Goal: Task Accomplishment & Management: Manage account settings

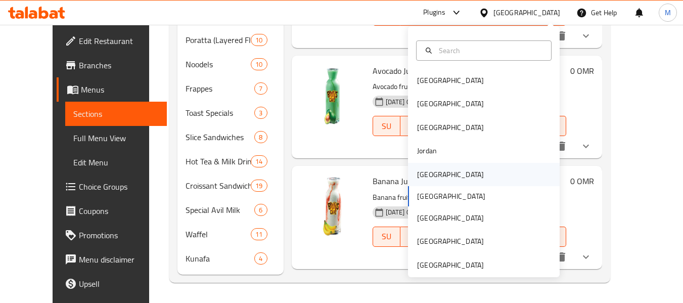
scroll to position [354, 0]
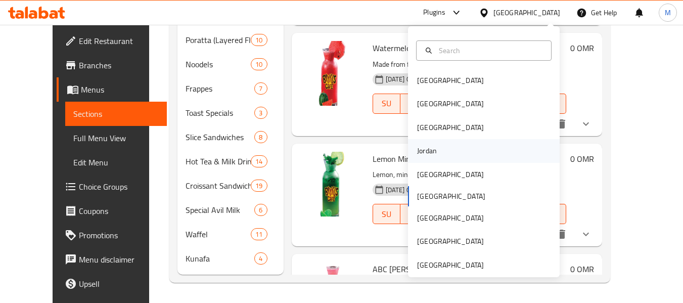
click at [427, 152] on div "Jordan" at bounding box center [427, 150] width 20 height 11
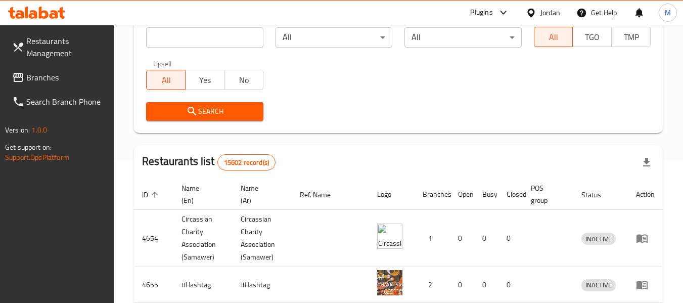
scroll to position [50, 0]
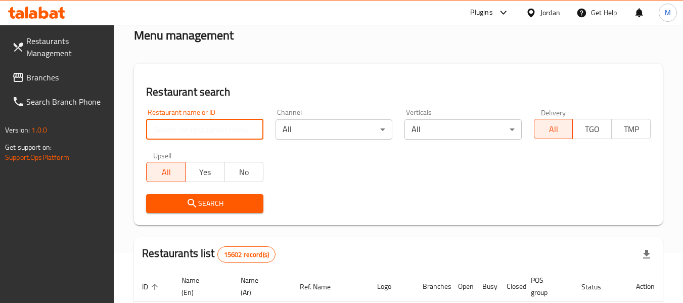
drag, startPoint x: 214, startPoint y: 129, endPoint x: 210, endPoint y: 138, distance: 10.0
click at [214, 129] on input "search" at bounding box center [204, 129] width 117 height 20
paste input "'s Bite"
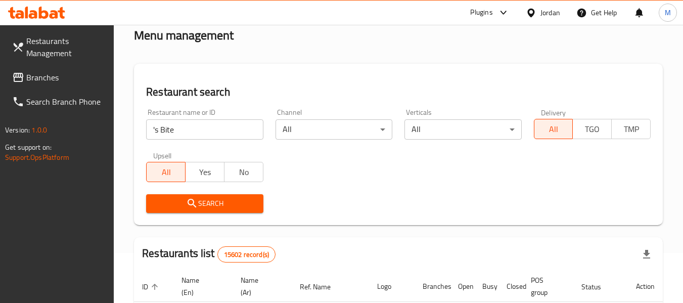
click at [202, 199] on span "Search" at bounding box center [204, 203] width 101 height 13
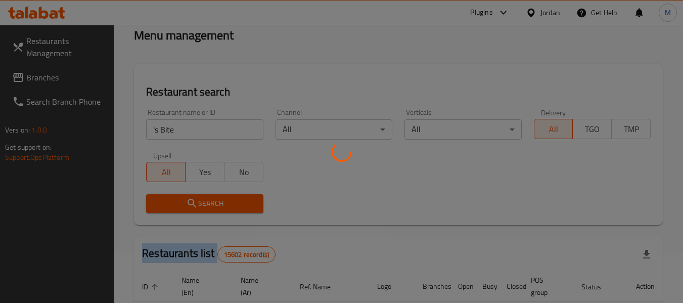
click at [202, 199] on div at bounding box center [341, 151] width 683 height 303
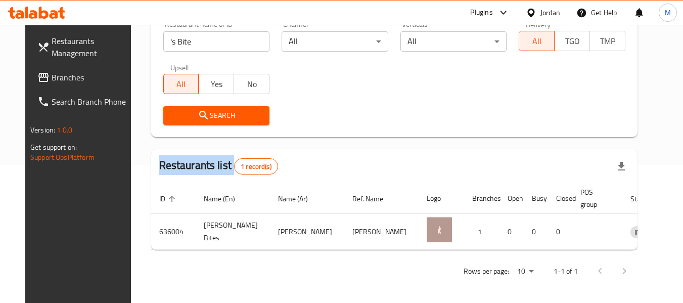
scroll to position [140, 0]
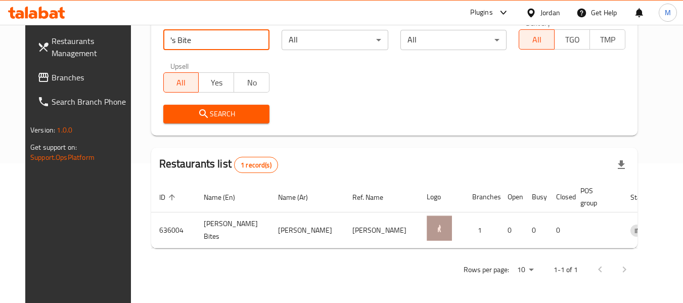
drag, startPoint x: 154, startPoint y: 41, endPoint x: 155, endPoint y: 49, distance: 7.7
click at [163, 49] on input "'s Bite" at bounding box center [216, 40] width 107 height 20
type input "s Bite"
click button "Search" at bounding box center [216, 114] width 107 height 19
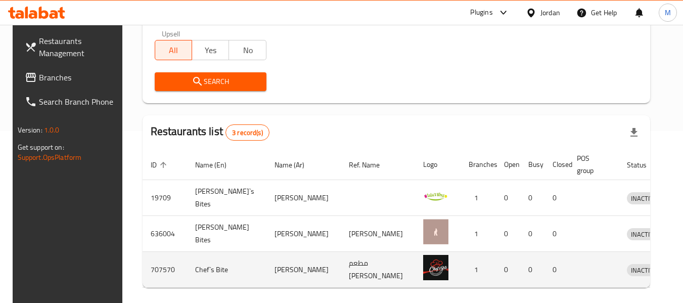
scroll to position [211, 0]
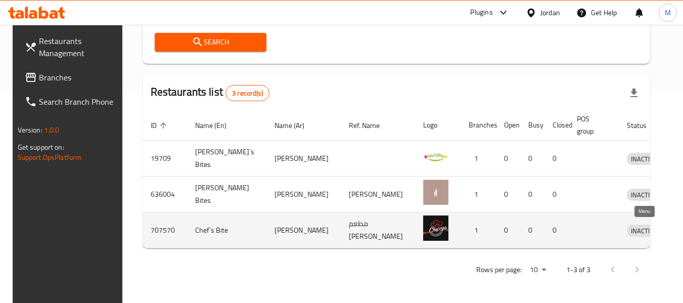
click at [683, 232] on icon "enhanced table" at bounding box center [690, 231] width 4 height 4
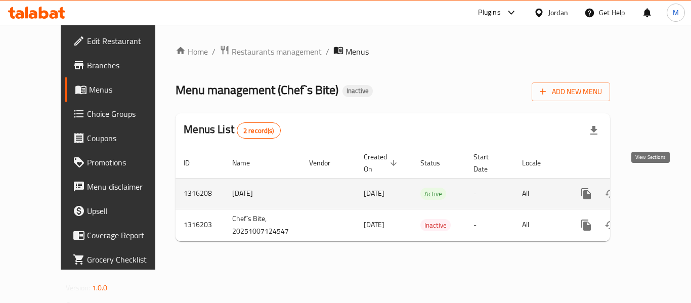
click at [654, 189] on icon "enhanced table" at bounding box center [658, 193] width 9 height 9
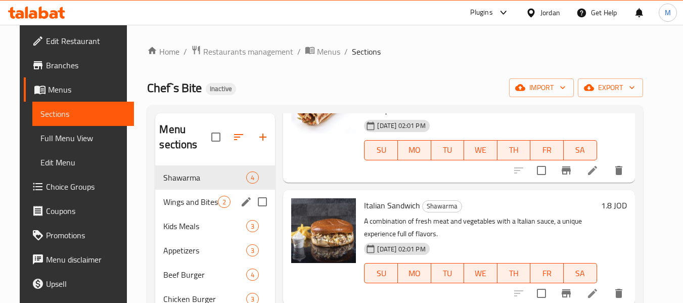
scroll to position [142, 0]
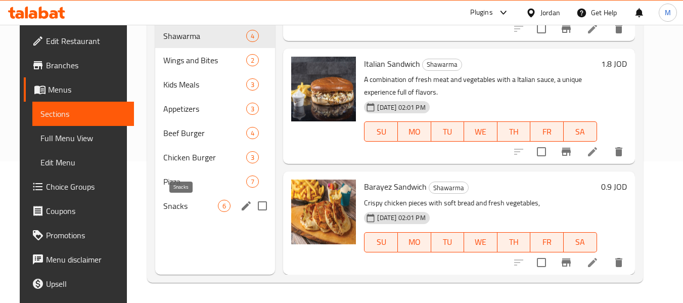
click at [189, 207] on span "Snacks" at bounding box center [190, 206] width 55 height 12
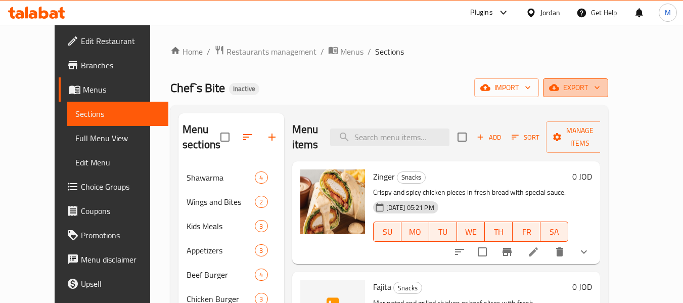
click at [600, 93] on span "export" at bounding box center [575, 87] width 49 height 13
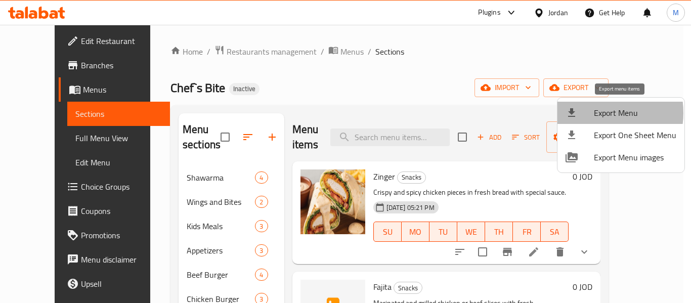
click at [591, 113] on div at bounding box center [579, 113] width 28 height 12
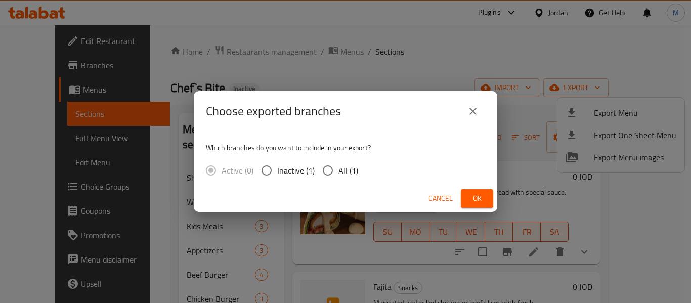
drag, startPoint x: 344, startPoint y: 174, endPoint x: 402, endPoint y: 180, distance: 58.0
click at [345, 173] on span "All (1)" at bounding box center [348, 170] width 20 height 12
click at [322, 166] on input "All (1)" at bounding box center [327, 170] width 21 height 21
radio input "true"
drag, startPoint x: 478, startPoint y: 195, endPoint x: 482, endPoint y: 188, distance: 8.6
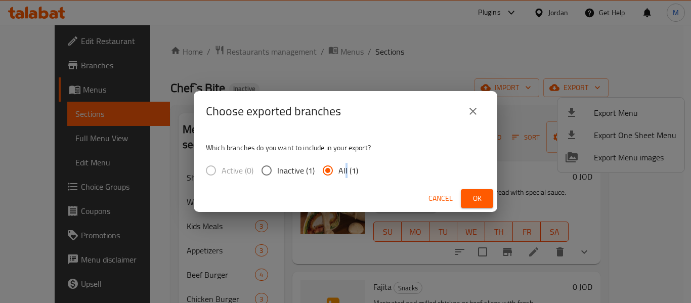
click at [479, 194] on span "Ok" at bounding box center [477, 198] width 16 height 13
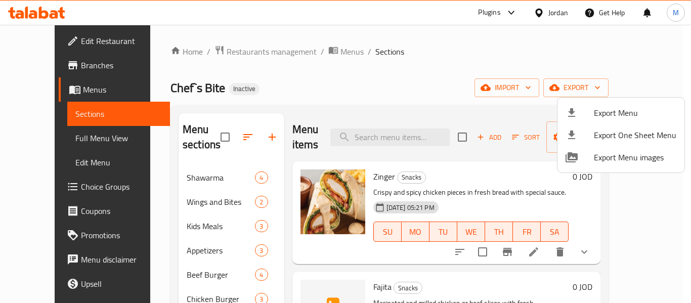
click at [55, 42] on div at bounding box center [345, 151] width 691 height 303
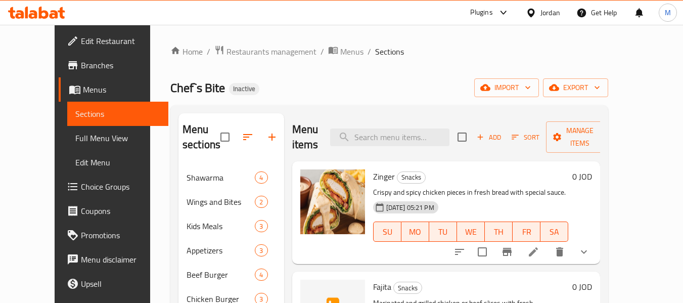
click at [81, 42] on span "Edit Restaurant" at bounding box center [121, 41] width 80 height 12
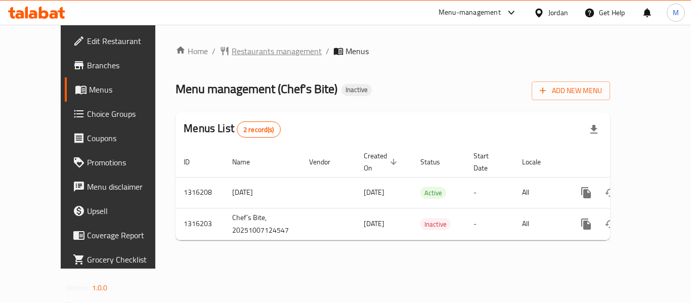
click at [232, 51] on span "Restaurants management" at bounding box center [277, 51] width 90 height 12
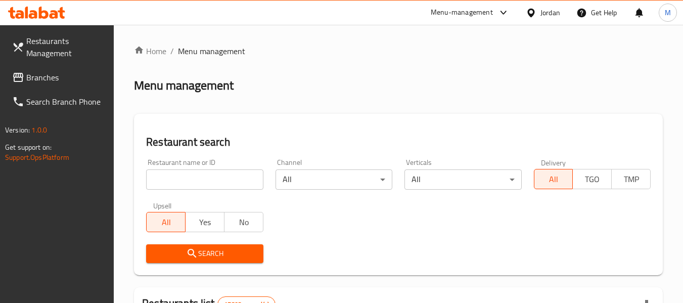
click at [41, 78] on span "Branches" at bounding box center [66, 77] width 80 height 12
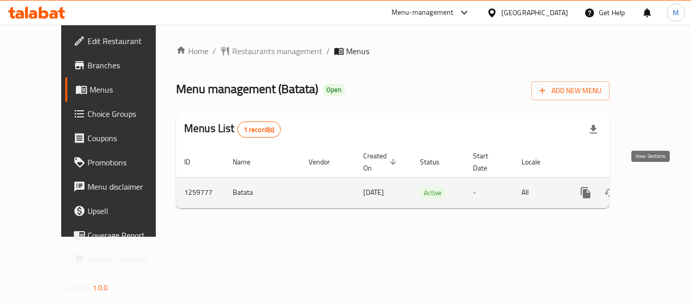
click at [653, 187] on icon "enhanced table" at bounding box center [658, 193] width 12 height 12
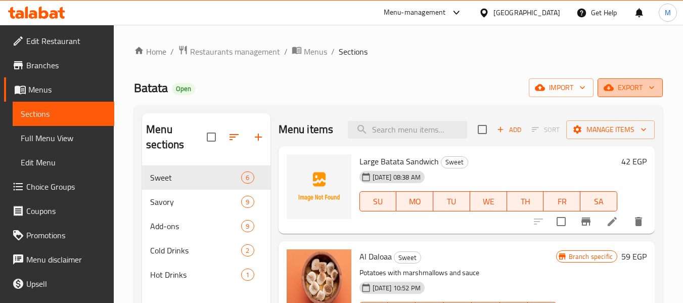
click at [648, 90] on icon "button" at bounding box center [652, 87] width 10 height 10
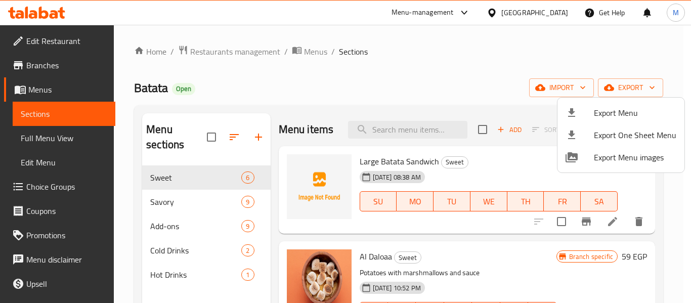
click at [632, 113] on span "Export Menu" at bounding box center [635, 113] width 82 height 12
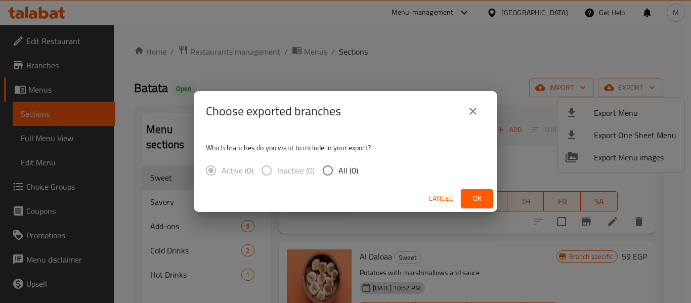
click at [325, 173] on input "All (0)" at bounding box center [327, 170] width 21 height 21
radio input "true"
click at [471, 198] on span "Ok" at bounding box center [477, 198] width 16 height 13
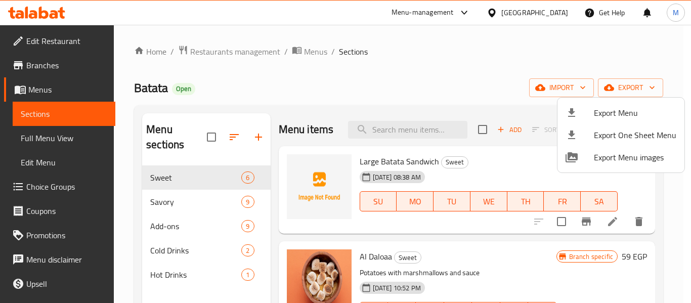
click at [405, 95] on div at bounding box center [345, 151] width 691 height 303
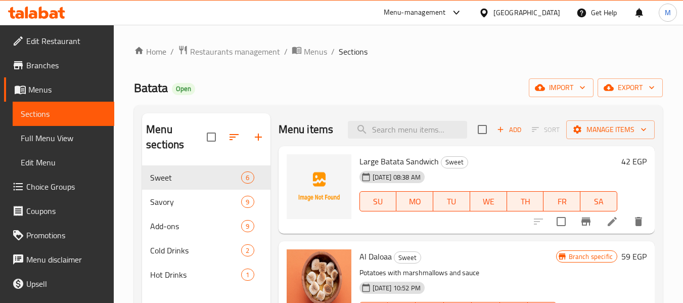
click at [554, 14] on div "[GEOGRAPHIC_DATA]" at bounding box center [526, 12] width 67 height 11
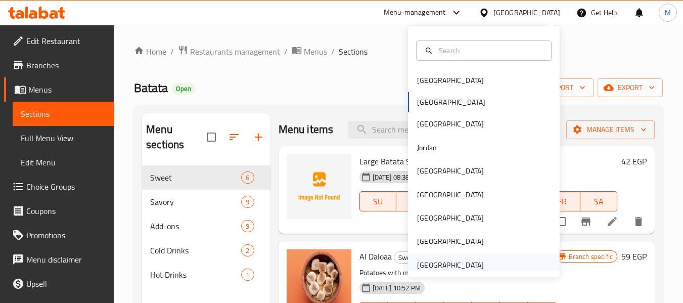
click at [460, 264] on div "United Arab Emirates" at bounding box center [450, 264] width 67 height 11
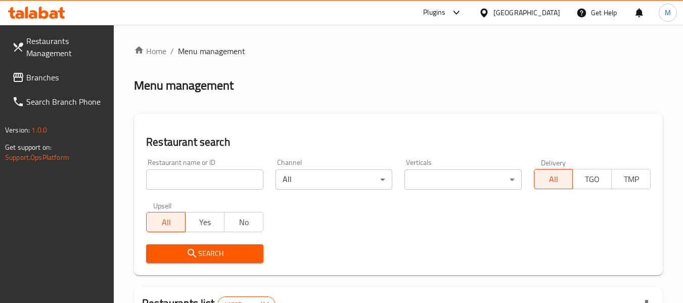
click at [214, 178] on input "search" at bounding box center [204, 179] width 117 height 20
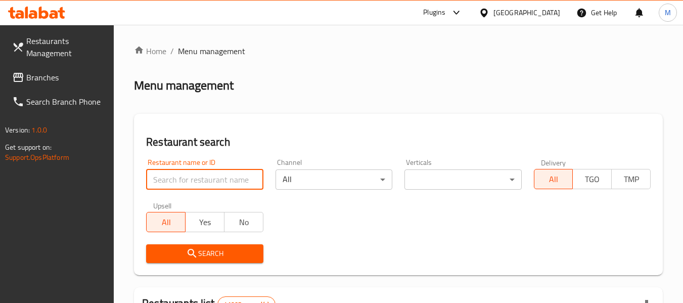
paste input "Mangoon Asian Fusion Restaurant"
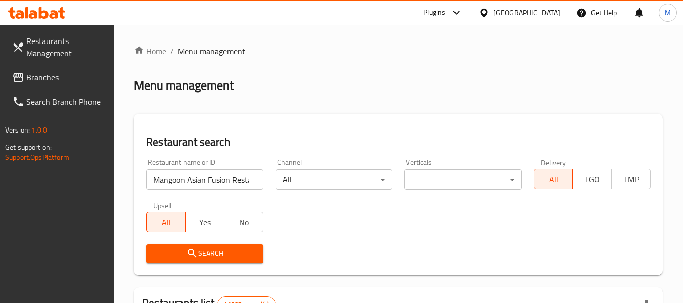
click at [216, 251] on span "Search" at bounding box center [204, 253] width 101 height 13
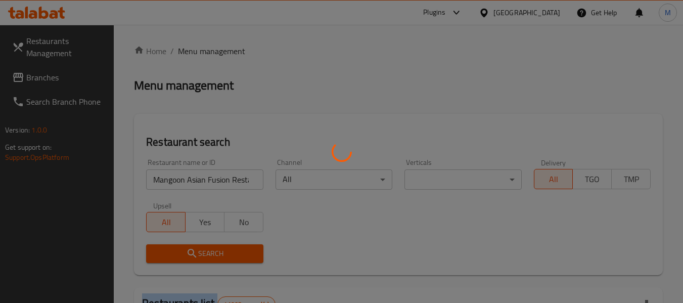
click at [216, 250] on div at bounding box center [341, 151] width 683 height 303
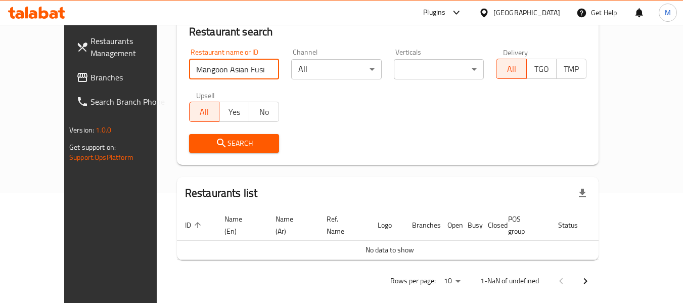
scroll to position [0, 22]
drag, startPoint x: 229, startPoint y: 71, endPoint x: 290, endPoint y: 90, distance: 64.1
click at [290, 90] on div "Restaurant name or ID Mangoon Asian Fusion Restaurant Restaurant name or ID Cha…" at bounding box center [388, 100] width 410 height 116
type input "Mangoon Asian Fusion"
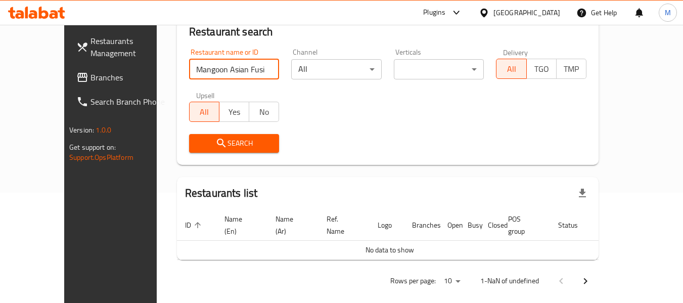
click button "Search" at bounding box center [234, 143] width 90 height 19
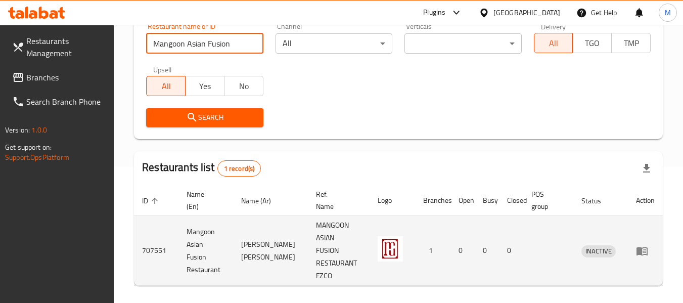
scroll to position [161, 0]
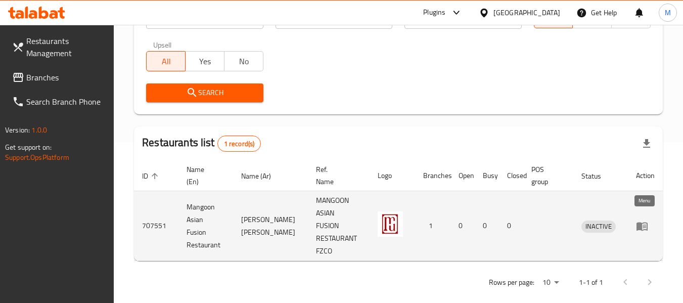
click at [642, 220] on icon "enhanced table" at bounding box center [642, 226] width 12 height 12
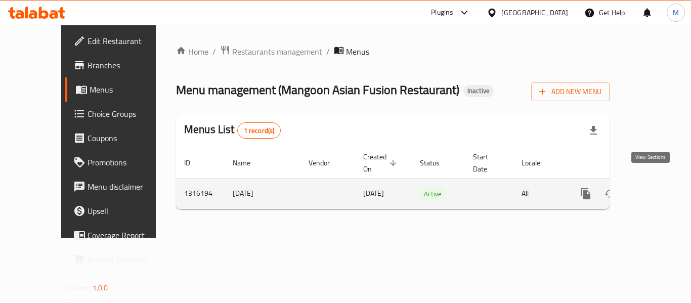
click at [652, 188] on icon "enhanced table" at bounding box center [658, 194] width 12 height 12
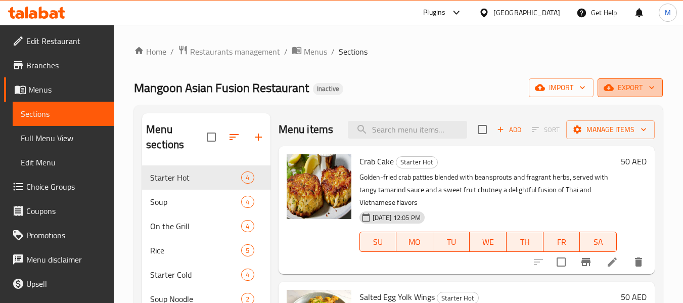
click at [632, 82] on span "export" at bounding box center [630, 87] width 49 height 13
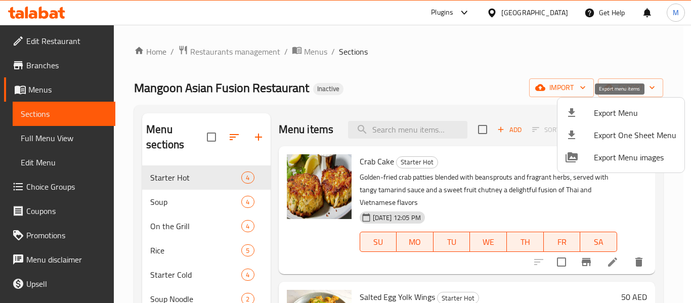
click at [620, 118] on span "Export Menu" at bounding box center [635, 113] width 82 height 12
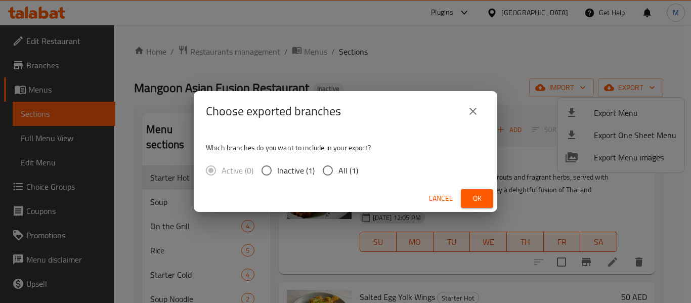
click at [335, 174] on input "All (1)" at bounding box center [327, 170] width 21 height 21
radio input "true"
click at [489, 195] on button "Ok" at bounding box center [477, 198] width 32 height 19
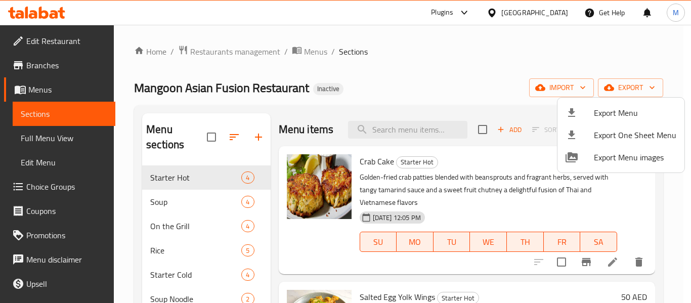
click at [421, 77] on div at bounding box center [345, 151] width 691 height 303
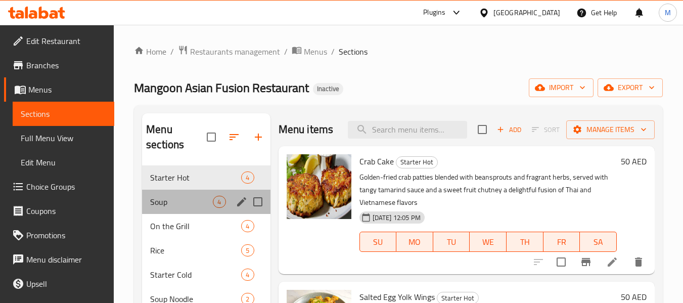
click at [191, 212] on div "Soup 4" at bounding box center [206, 202] width 128 height 24
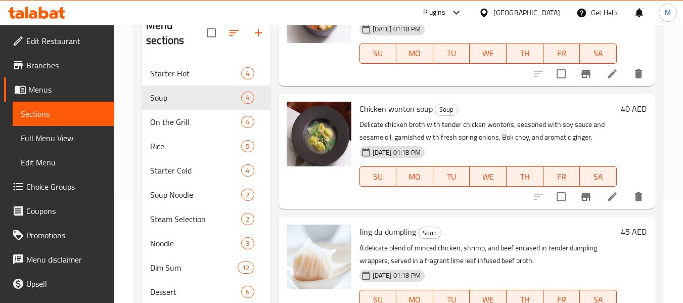
scroll to position [162, 0]
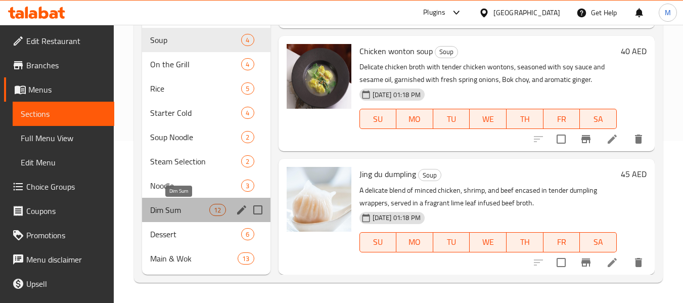
drag, startPoint x: 193, startPoint y: 213, endPoint x: 182, endPoint y: 244, distance: 33.3
click at [193, 213] on span "Dim Sum" at bounding box center [179, 210] width 59 height 12
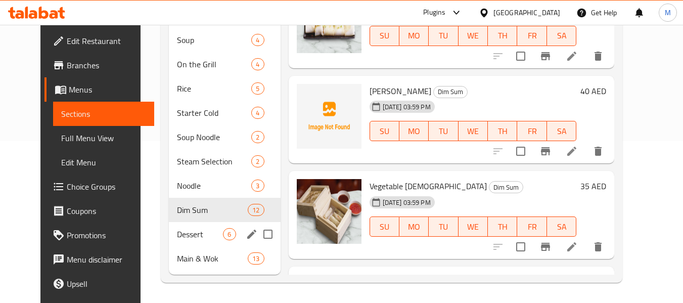
click at [184, 240] on div "Dessert 6" at bounding box center [224, 234] width 111 height 24
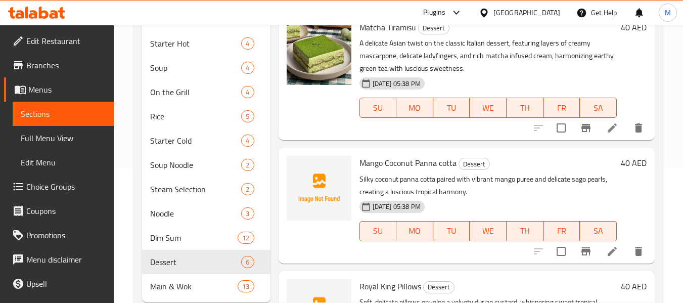
scroll to position [111, 0]
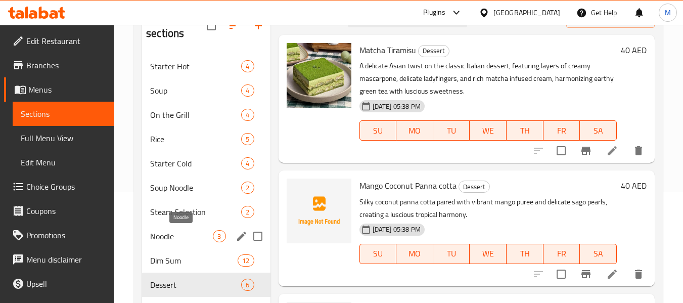
click at [185, 235] on span "Noodle" at bounding box center [181, 236] width 63 height 12
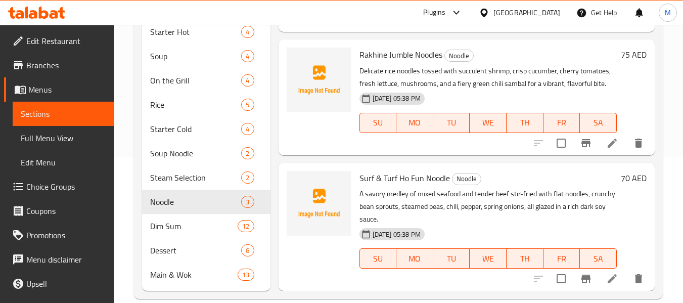
scroll to position [162, 0]
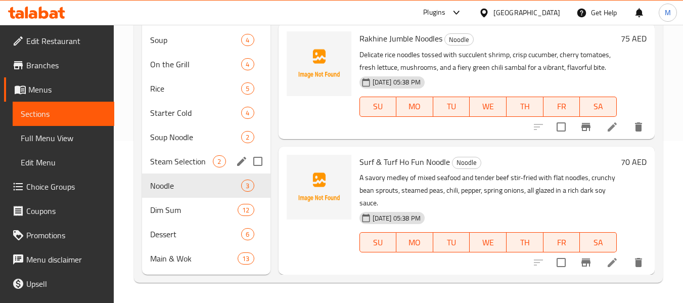
click at [200, 169] on div "Steam Selection 2" at bounding box center [206, 161] width 128 height 24
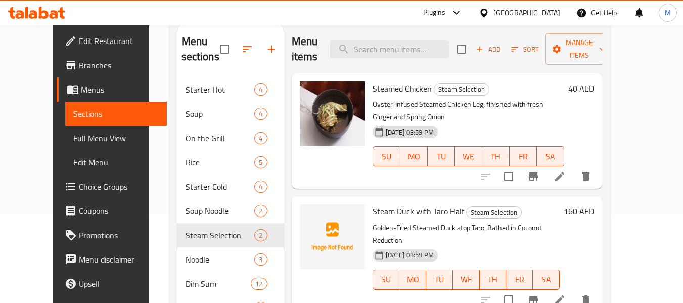
scroll to position [61, 0]
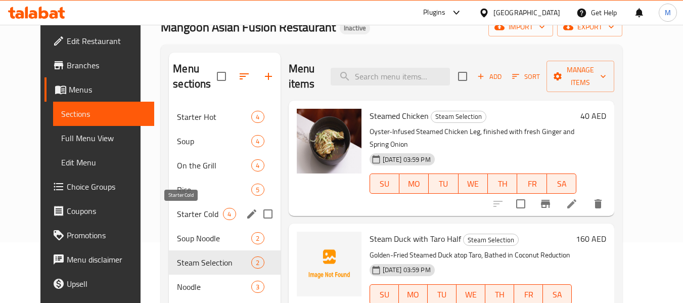
click at [185, 215] on span "Starter Cold" at bounding box center [200, 214] width 46 height 12
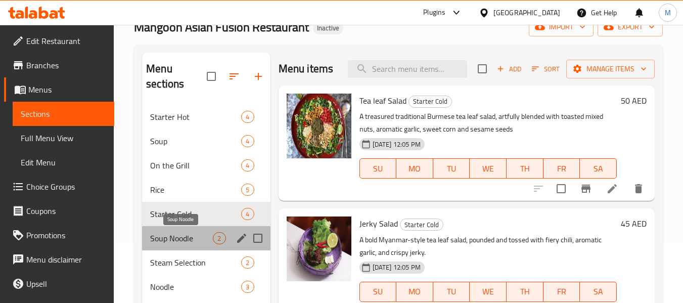
click at [189, 238] on span "Soup Noodle" at bounding box center [181, 238] width 63 height 12
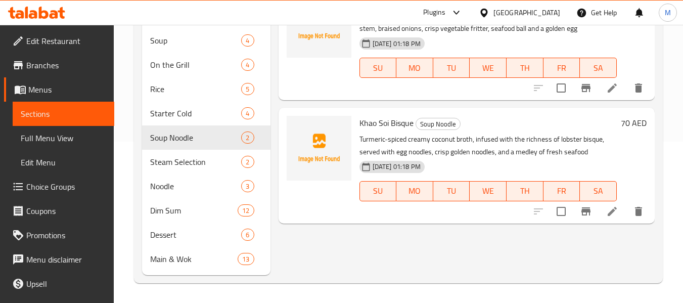
scroll to position [162, 0]
click at [177, 263] on span "Main & Wok" at bounding box center [179, 258] width 59 height 12
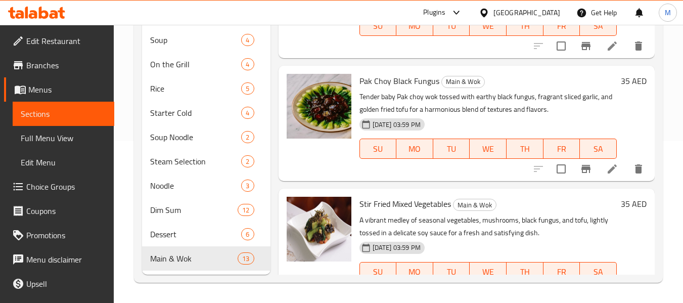
scroll to position [1305, 0]
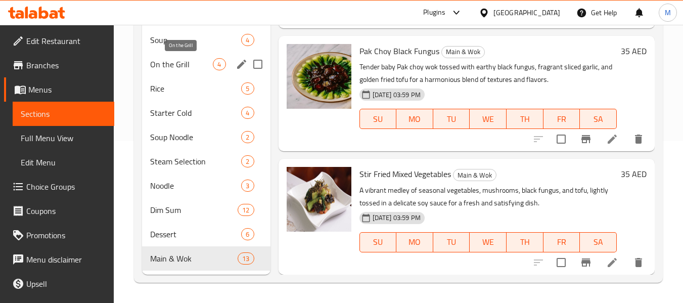
click at [183, 60] on span "On the Grill" at bounding box center [181, 64] width 63 height 12
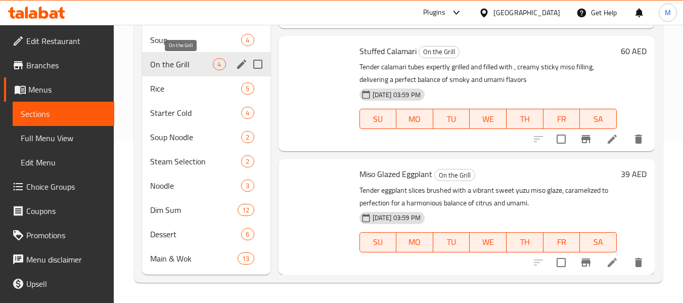
scroll to position [210, 0]
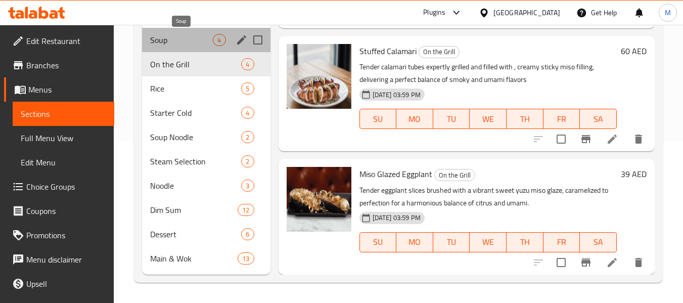
click at [197, 39] on span "Soup" at bounding box center [181, 40] width 63 height 12
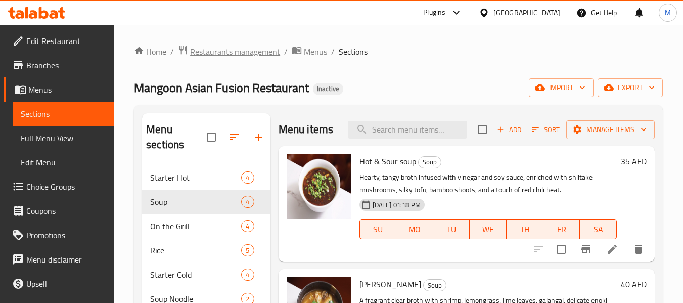
click at [240, 52] on span "Restaurants management" at bounding box center [235, 52] width 90 height 12
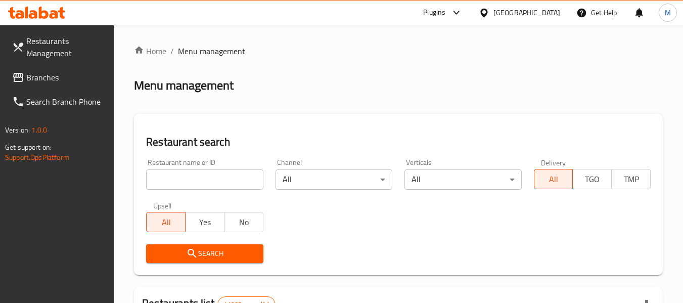
click at [201, 179] on input "search" at bounding box center [204, 179] width 117 height 20
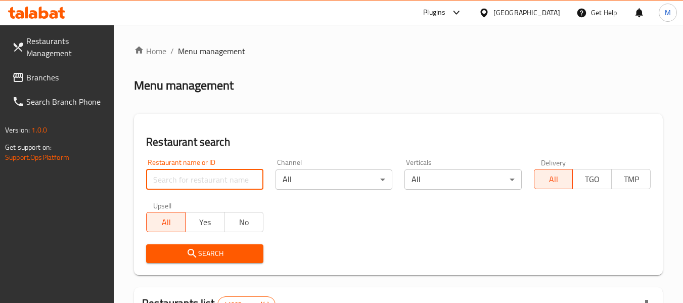
paste input "Arabic Grills"
type input "Arabic Grills"
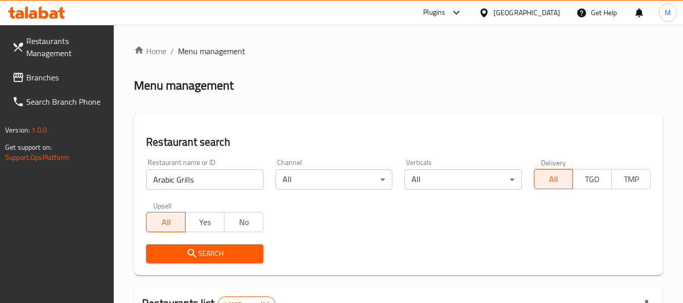
click at [199, 252] on span "Search" at bounding box center [204, 253] width 101 height 13
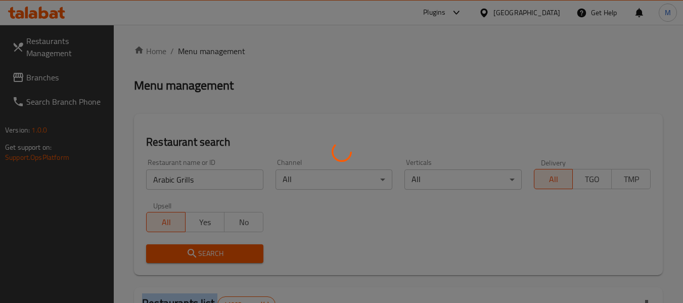
click at [199, 252] on div at bounding box center [341, 151] width 683 height 303
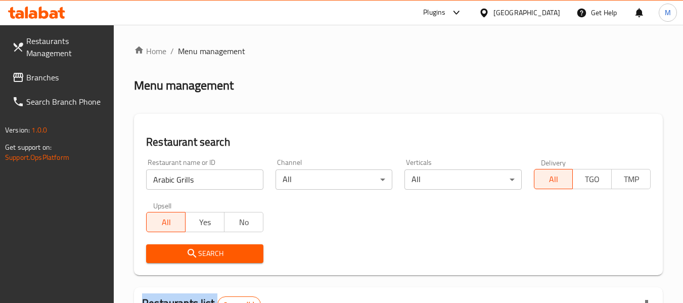
scroll to position [193, 0]
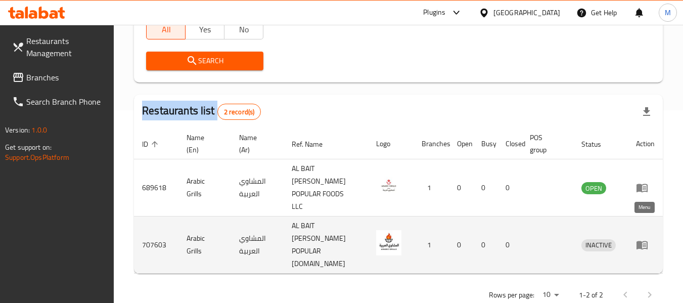
click at [650, 239] on link "enhanced table" at bounding box center [645, 245] width 19 height 12
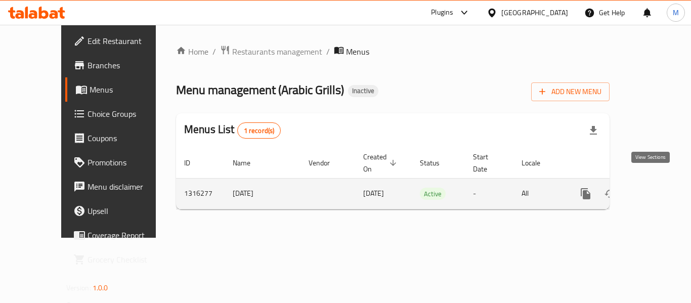
click at [653, 188] on icon "enhanced table" at bounding box center [658, 194] width 12 height 12
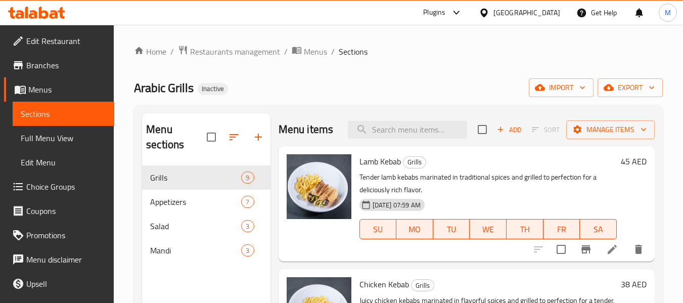
click at [46, 143] on span "Full Menu View" at bounding box center [63, 138] width 85 height 12
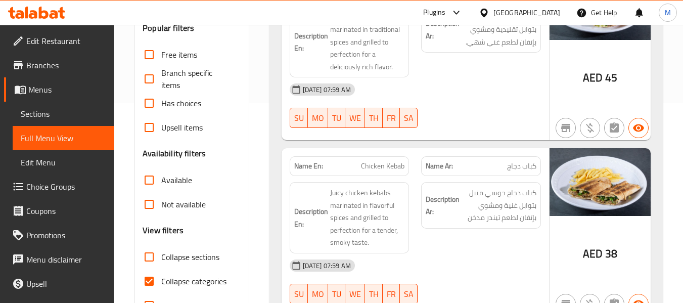
scroll to position [202, 0]
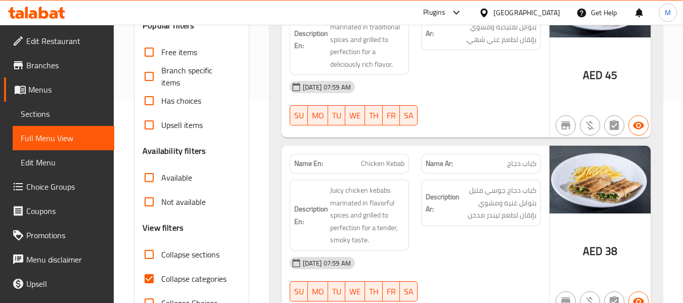
click at [181, 277] on span "Collapse categories" at bounding box center [193, 279] width 65 height 12
click at [161, 277] on input "Collapse categories" at bounding box center [149, 278] width 24 height 24
checkbox input "false"
click at [313, 164] on strong "Name En:" at bounding box center [308, 163] width 29 height 11
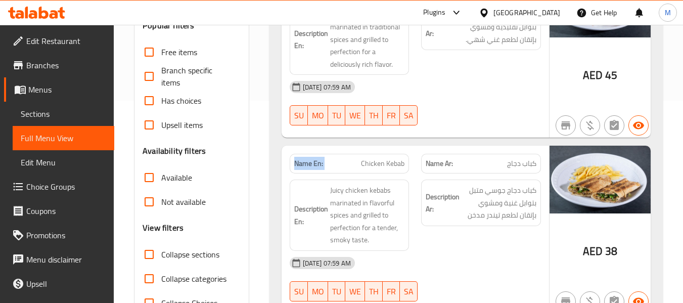
click at [313, 164] on strong "Name En:" at bounding box center [308, 163] width 29 height 11
copy strong "Name En:"
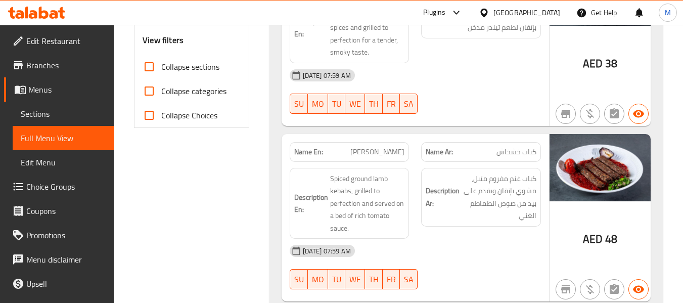
scroll to position [0, 0]
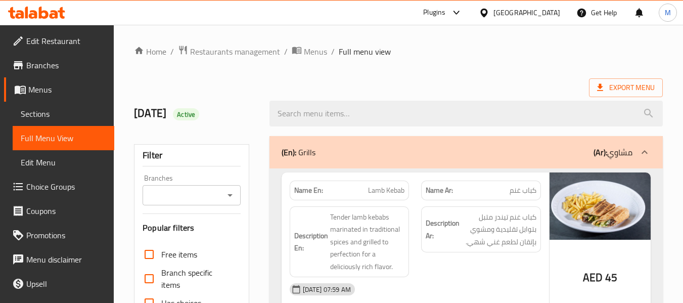
click at [306, 194] on strong "Name En:" at bounding box center [308, 190] width 29 height 11
copy strong "Name En:"
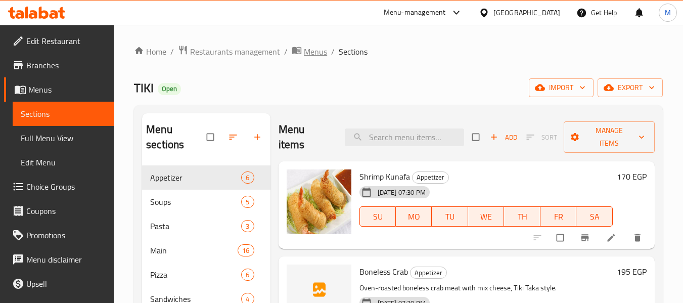
click at [304, 50] on span "Menus" at bounding box center [315, 52] width 23 height 12
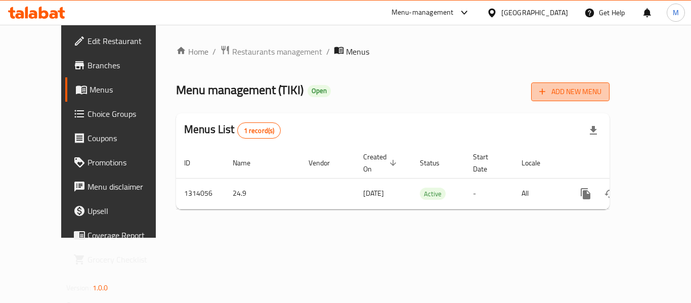
click at [601, 92] on span "Add New Menu" at bounding box center [570, 91] width 62 height 13
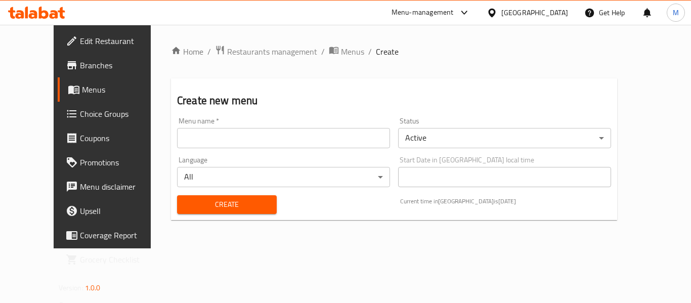
click at [427, 143] on body "​ Menu-management Egypt Get Help M Edit Restaurant Branches Menus Choice Groups…" at bounding box center [345, 164] width 691 height 278
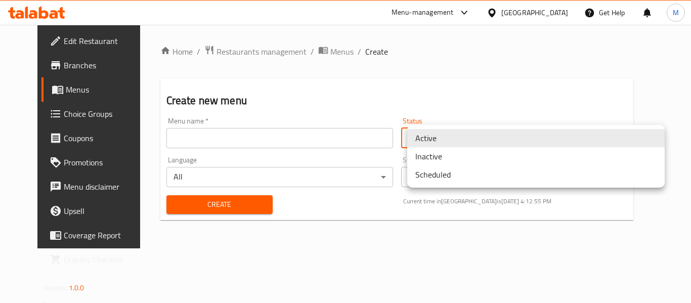
click at [430, 157] on li "Inactive" at bounding box center [535, 156] width 257 height 18
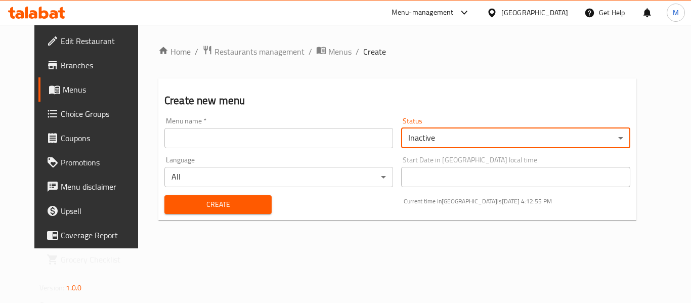
click at [164, 137] on input "text" at bounding box center [278, 138] width 229 height 20
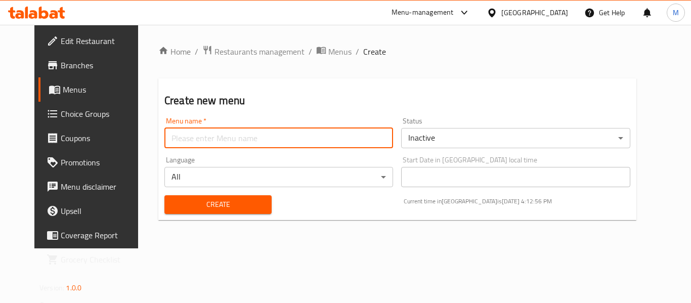
type input "Menu M"
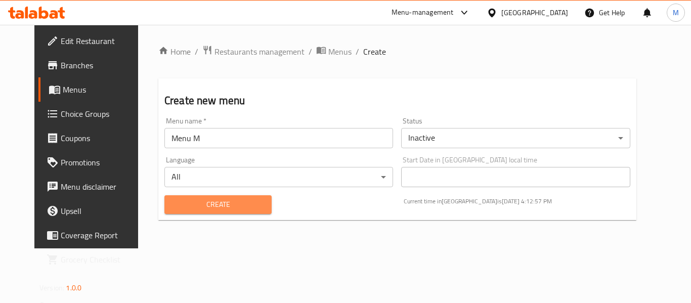
click at [211, 208] on span "Create" at bounding box center [217, 204] width 91 height 13
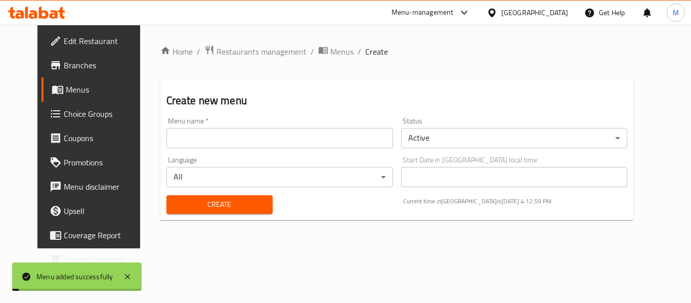
click at [330, 52] on span "Menus" at bounding box center [341, 52] width 23 height 12
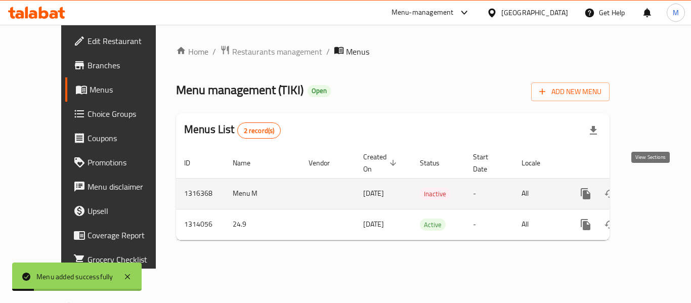
click at [652, 188] on icon "enhanced table" at bounding box center [658, 194] width 12 height 12
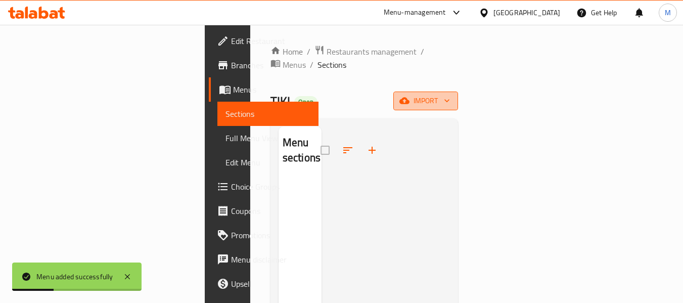
click at [450, 95] on span "import" at bounding box center [425, 101] width 49 height 13
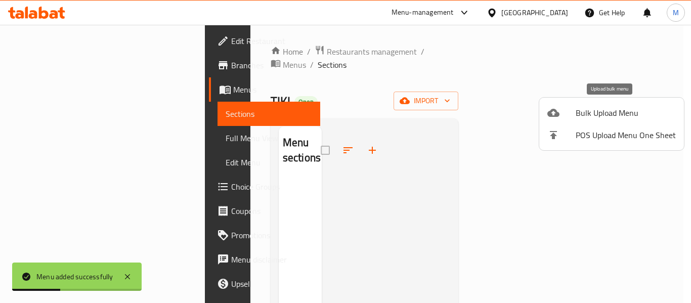
click at [609, 109] on span "Bulk Upload Menu" at bounding box center [625, 113] width 100 height 12
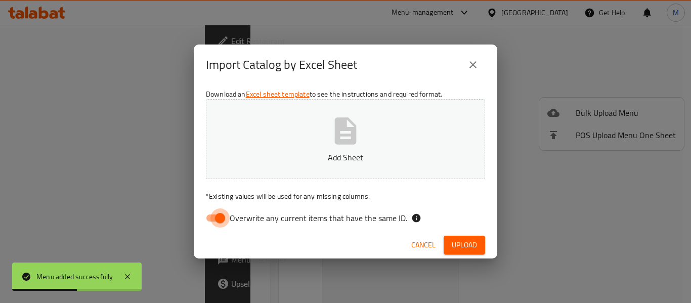
drag, startPoint x: 218, startPoint y: 219, endPoint x: 353, endPoint y: 113, distance: 171.3
click at [219, 219] on input "Overwrite any current items that have the same ID." at bounding box center [220, 217] width 58 height 19
checkbox input "false"
click at [353, 113] on button "Add Sheet" at bounding box center [345, 139] width 279 height 80
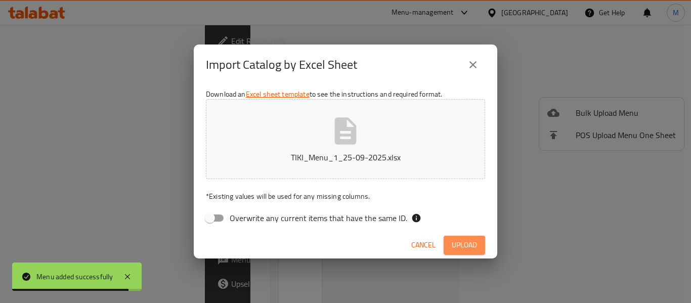
click at [464, 243] on span "Upload" at bounding box center [463, 245] width 25 height 13
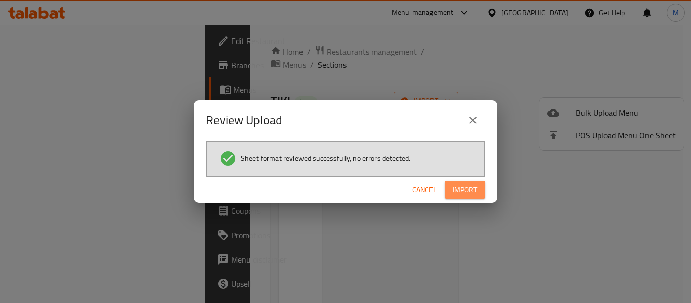
click at [471, 195] on span "Import" at bounding box center [464, 190] width 24 height 13
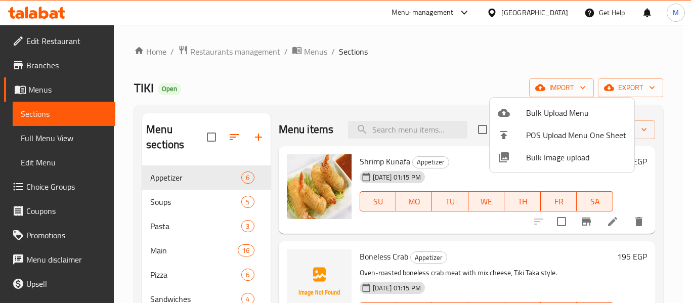
click at [394, 98] on div at bounding box center [345, 151] width 691 height 303
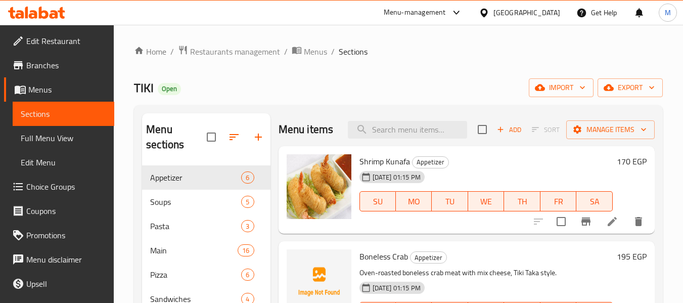
click at [316, 52] on span "Menus" at bounding box center [315, 52] width 23 height 12
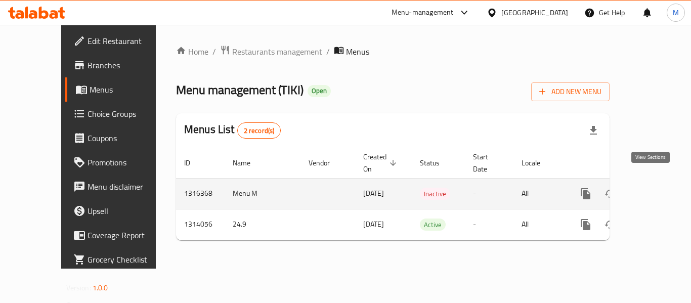
click at [653, 188] on icon "enhanced table" at bounding box center [658, 194] width 12 height 12
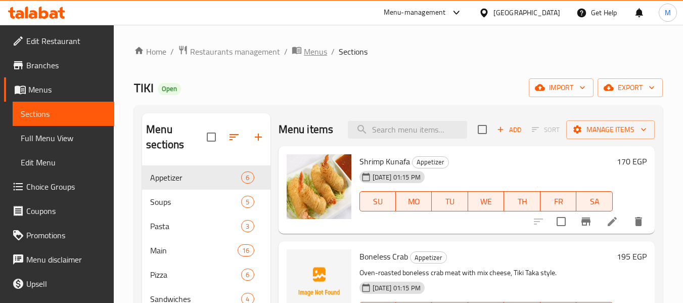
click at [300, 52] on icon "breadcrumb" at bounding box center [296, 50] width 9 height 7
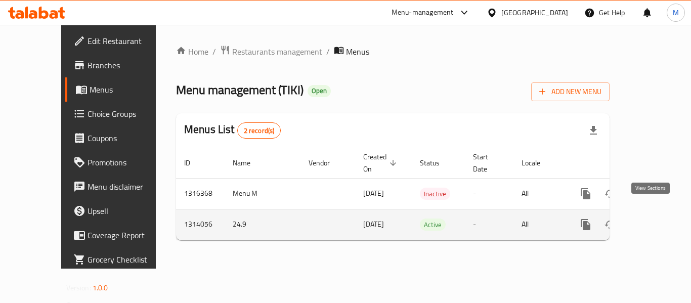
click at [654, 220] on icon "enhanced table" at bounding box center [658, 224] width 9 height 9
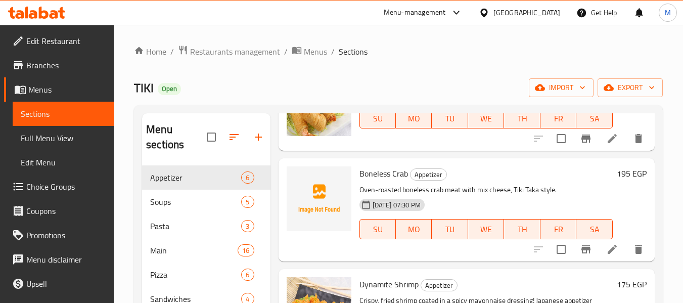
scroll to position [51, 0]
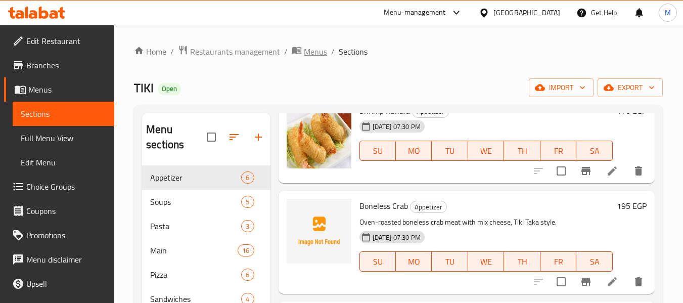
click at [308, 56] on span "Menus" at bounding box center [315, 52] width 23 height 12
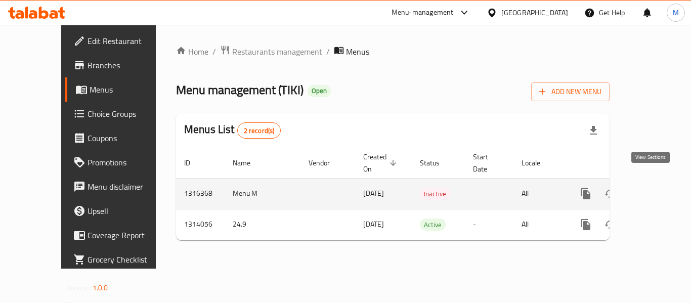
click at [652, 188] on icon "enhanced table" at bounding box center [658, 194] width 12 height 12
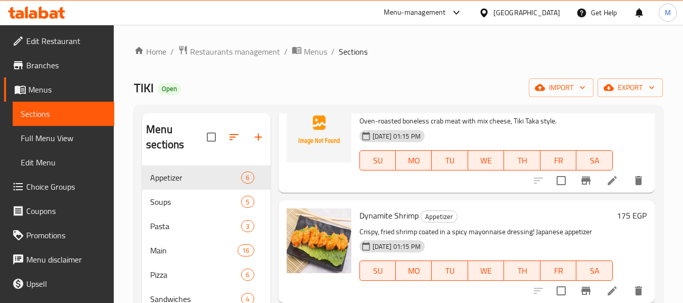
scroll to position [253, 0]
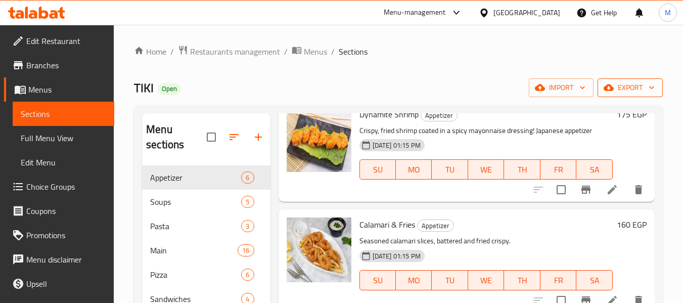
click at [638, 93] on span "export" at bounding box center [630, 87] width 49 height 13
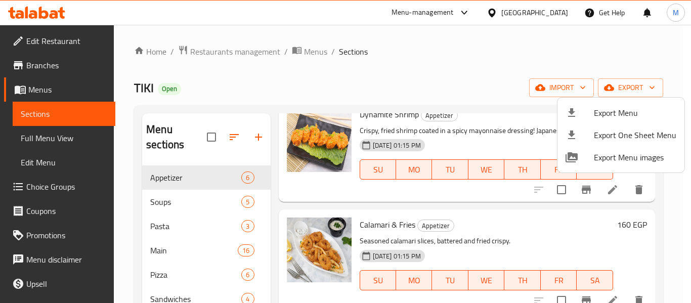
click at [520, 97] on div at bounding box center [345, 151] width 691 height 303
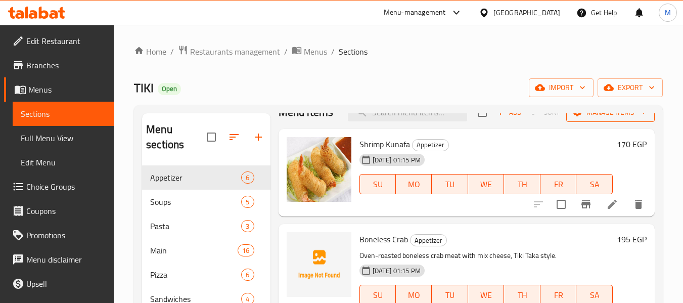
scroll to position [0, 0]
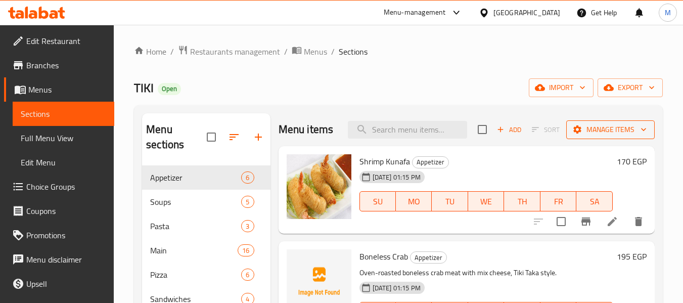
click at [639, 134] on icon "button" at bounding box center [644, 129] width 10 height 10
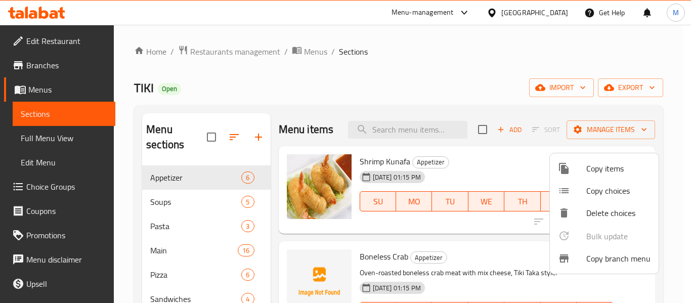
click at [317, 83] on div at bounding box center [345, 151] width 691 height 303
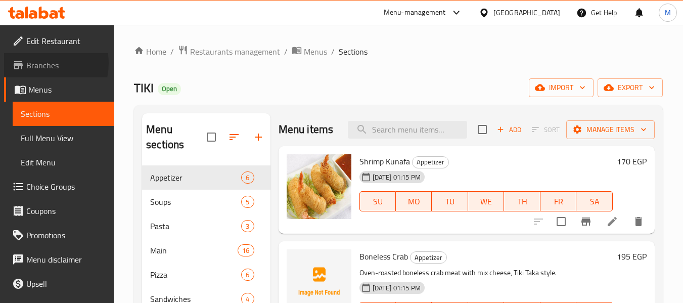
click at [37, 63] on span "Branches" at bounding box center [66, 65] width 80 height 12
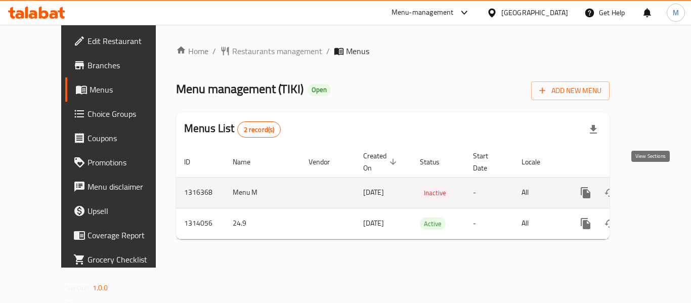
click at [654, 188] on icon "enhanced table" at bounding box center [658, 192] width 9 height 9
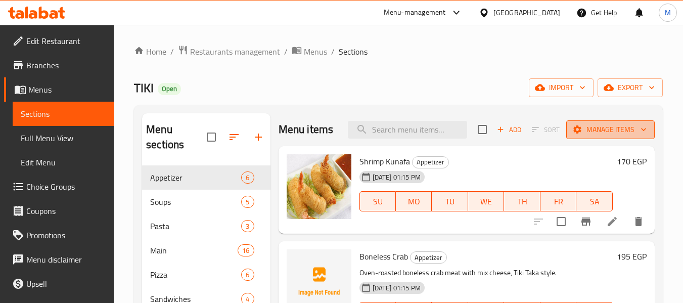
click at [639, 134] on icon "button" at bounding box center [644, 129] width 10 height 10
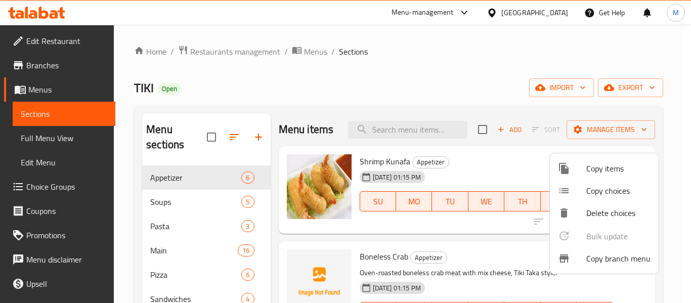
click at [625, 259] on span "Copy branch menu" at bounding box center [618, 258] width 64 height 12
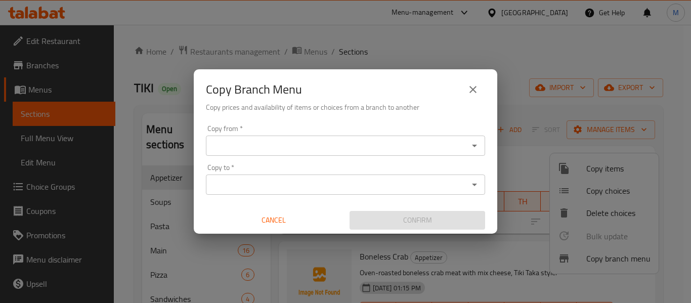
click at [269, 134] on div "Copy from   * Copy from *" at bounding box center [345, 140] width 279 height 31
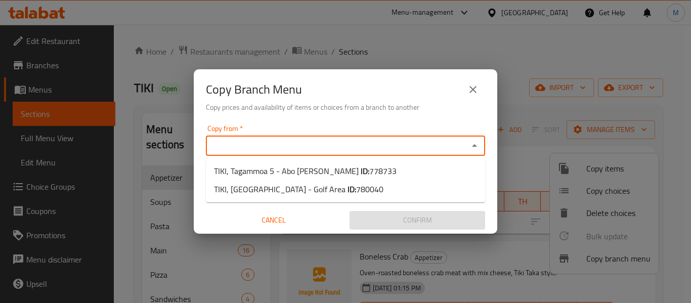
click at [273, 142] on input "Copy from   *" at bounding box center [337, 146] width 256 height 14
drag, startPoint x: 288, startPoint y: 169, endPoint x: 290, endPoint y: 164, distance: 5.4
click at [288, 169] on span "TIKI, Tagammoa 5 - Abo [PERSON_NAME] ID: 778733" at bounding box center [305, 171] width 183 height 12
type input "TIKI, Tagammoa 5 - Abo [PERSON_NAME]"
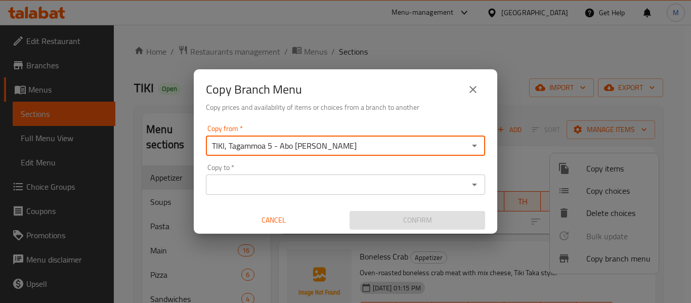
click at [326, 122] on div "Copy from   * TIKI, Tagammoa 5 - Abo [PERSON_NAME] Copy from * Copy to   * Copy…" at bounding box center [345, 177] width 303 height 113
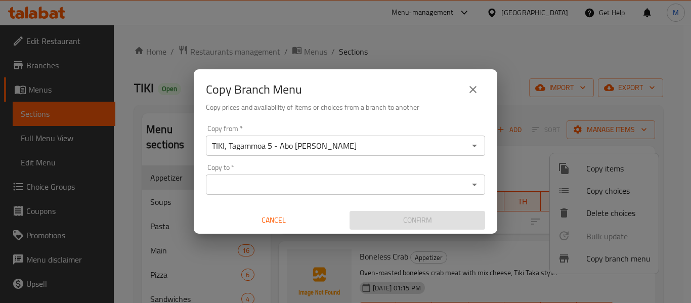
click at [313, 185] on input "Copy to   *" at bounding box center [337, 184] width 256 height 14
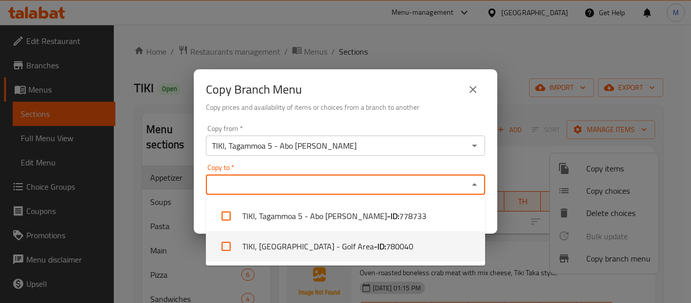
click at [374, 241] on b "- ID:" at bounding box center [380, 246] width 12 height 12
checkbox input "true"
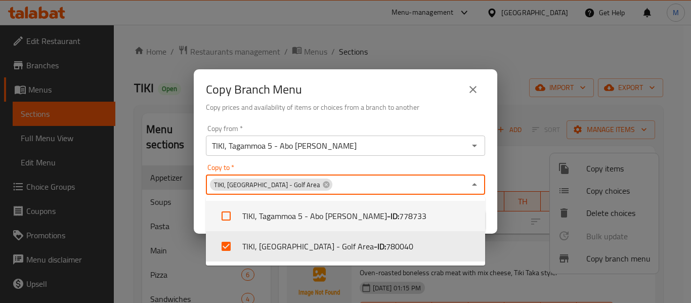
click at [374, 137] on div "TIKI, Tagammoa 5 - Abo [PERSON_NAME] Copy from *" at bounding box center [345, 145] width 279 height 20
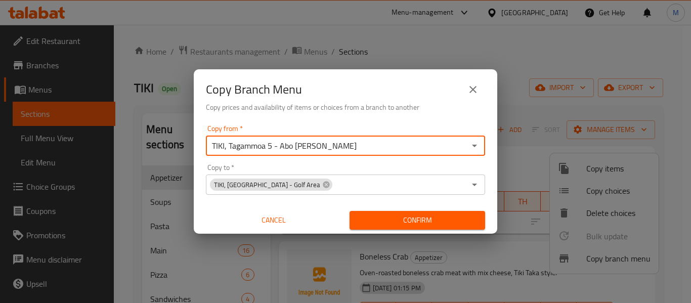
click at [452, 217] on span "Confirm" at bounding box center [416, 220] width 119 height 13
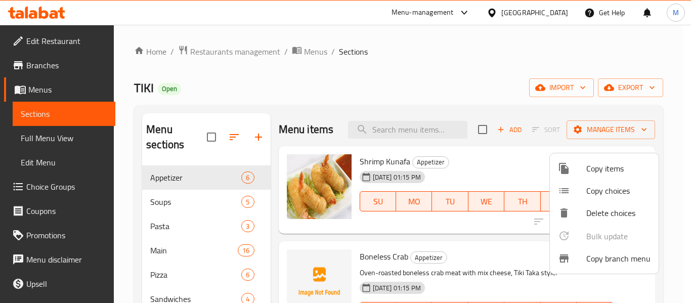
click at [446, 104] on div at bounding box center [345, 151] width 691 height 303
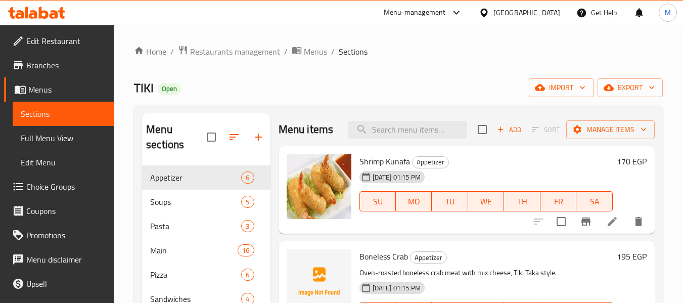
click at [471, 69] on div "Home / Restaurants management / Menus / Sections TIKI Open import export Menu s…" at bounding box center [398, 234] width 529 height 379
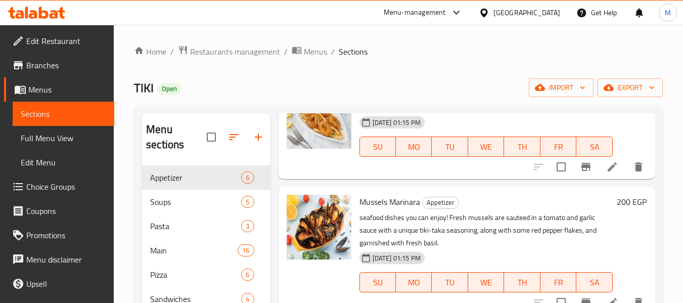
scroll to position [411, 0]
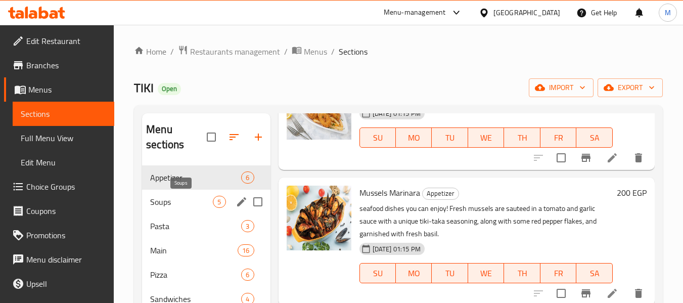
click at [180, 203] on span "Soups" at bounding box center [181, 202] width 63 height 12
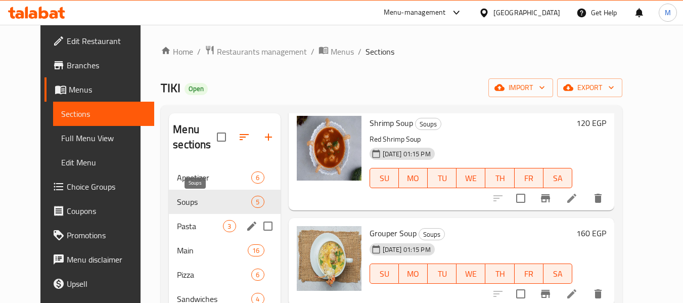
scroll to position [259, 0]
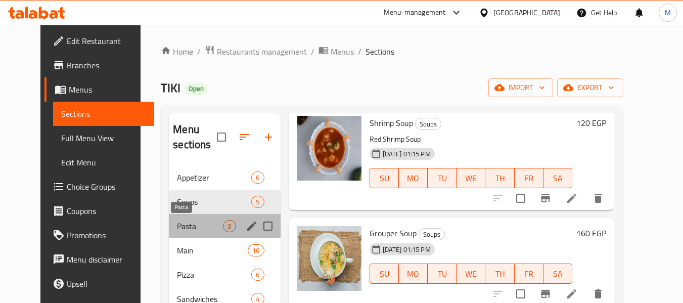
click at [195, 228] on span "Pasta" at bounding box center [200, 226] width 46 height 12
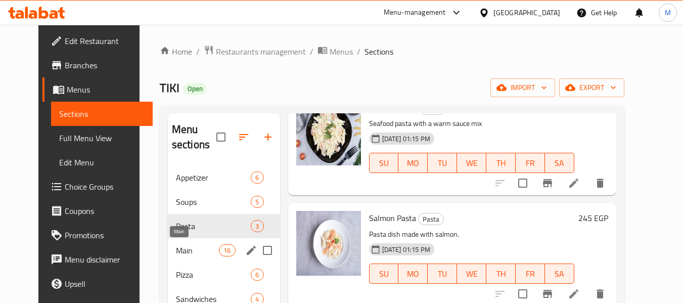
click at [193, 251] on span "Main" at bounding box center [197, 250] width 43 height 12
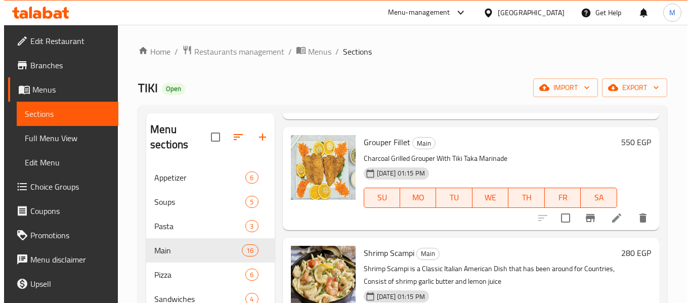
scroll to position [928, 0]
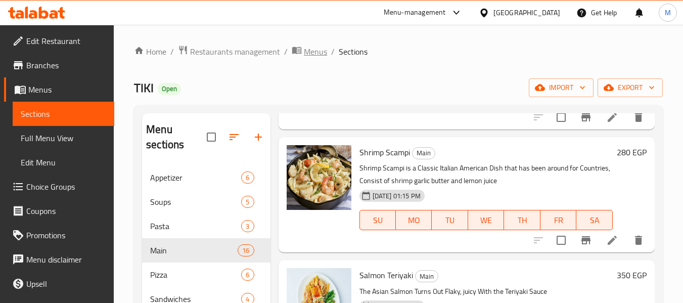
drag, startPoint x: 323, startPoint y: 59, endPoint x: 321, endPoint y: 54, distance: 5.4
click at [323, 59] on div "Home / Restaurants management / Menus / Sections TIKI Open import export Menu s…" at bounding box center [398, 234] width 529 height 379
click at [321, 54] on span "Menus" at bounding box center [315, 52] width 23 height 12
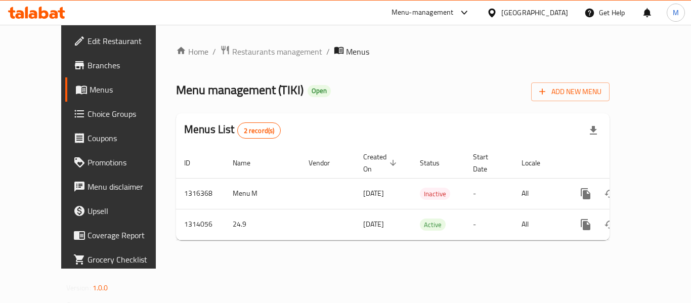
click at [512, 98] on div "Menu management ( TIKI ) Open Add New Menu" at bounding box center [392, 89] width 433 height 23
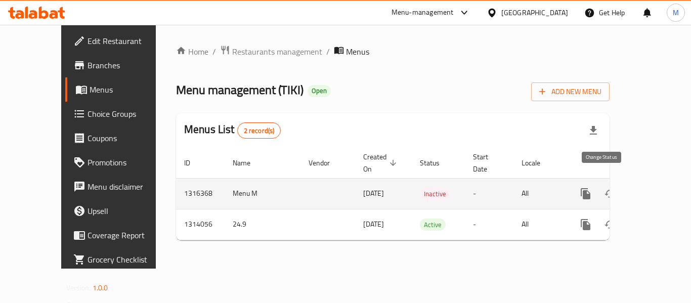
click at [604, 188] on icon "enhanced table" at bounding box center [610, 194] width 12 height 12
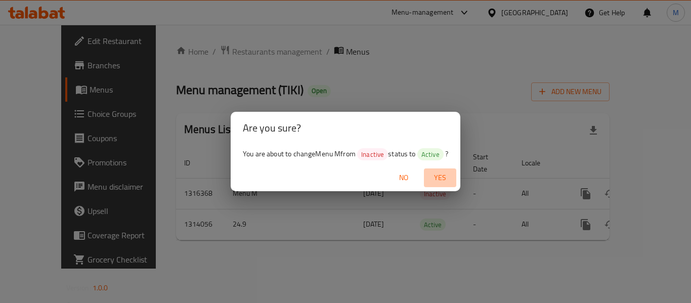
click at [446, 175] on span "Yes" at bounding box center [440, 177] width 24 height 13
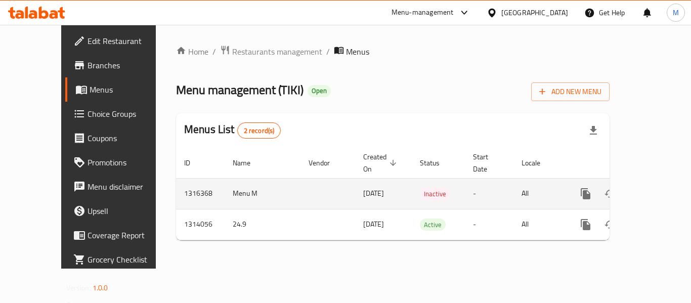
click at [652, 188] on icon "enhanced table" at bounding box center [658, 194] width 12 height 12
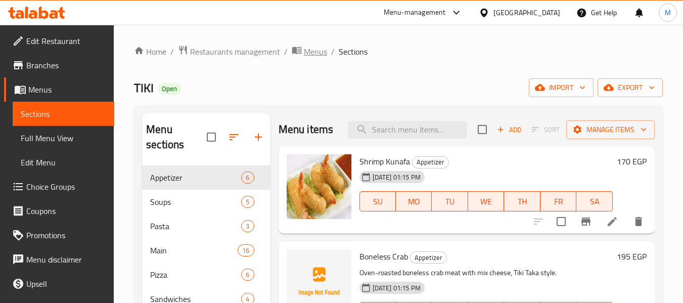
click at [316, 55] on span "Menus" at bounding box center [315, 52] width 23 height 12
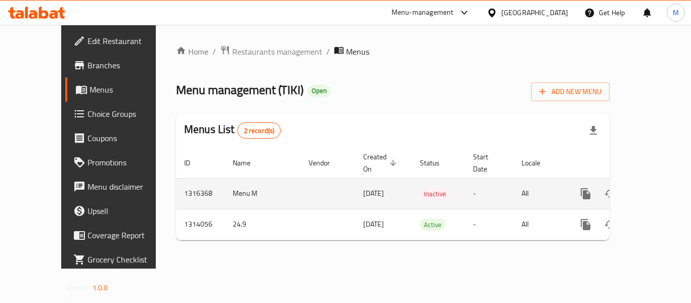
click at [605, 188] on icon "enhanced table" at bounding box center [610, 194] width 12 height 12
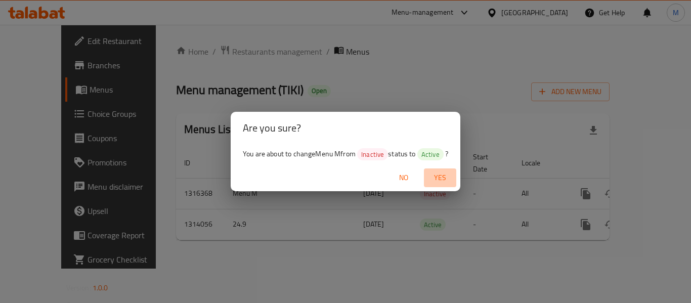
click at [444, 182] on span "Yes" at bounding box center [440, 177] width 24 height 13
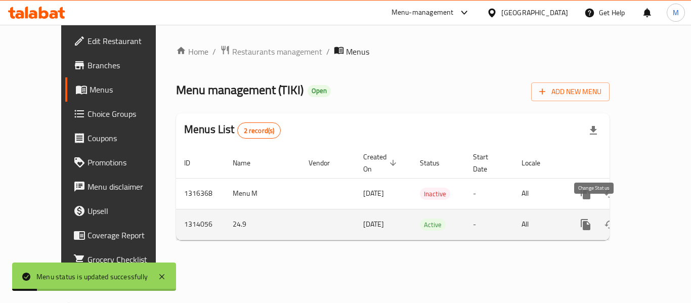
click at [609, 212] on button "enhanced table" at bounding box center [610, 224] width 24 height 24
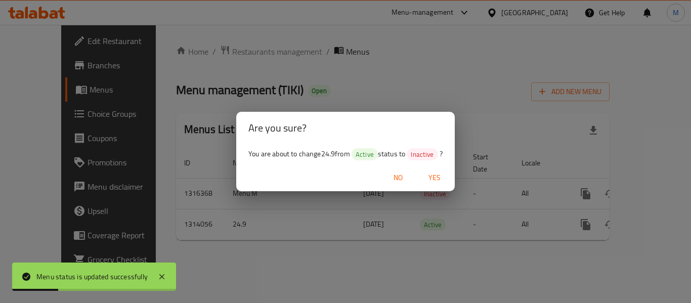
click at [428, 171] on span "Yes" at bounding box center [434, 177] width 24 height 13
